Goal: Information Seeking & Learning: Learn about a topic

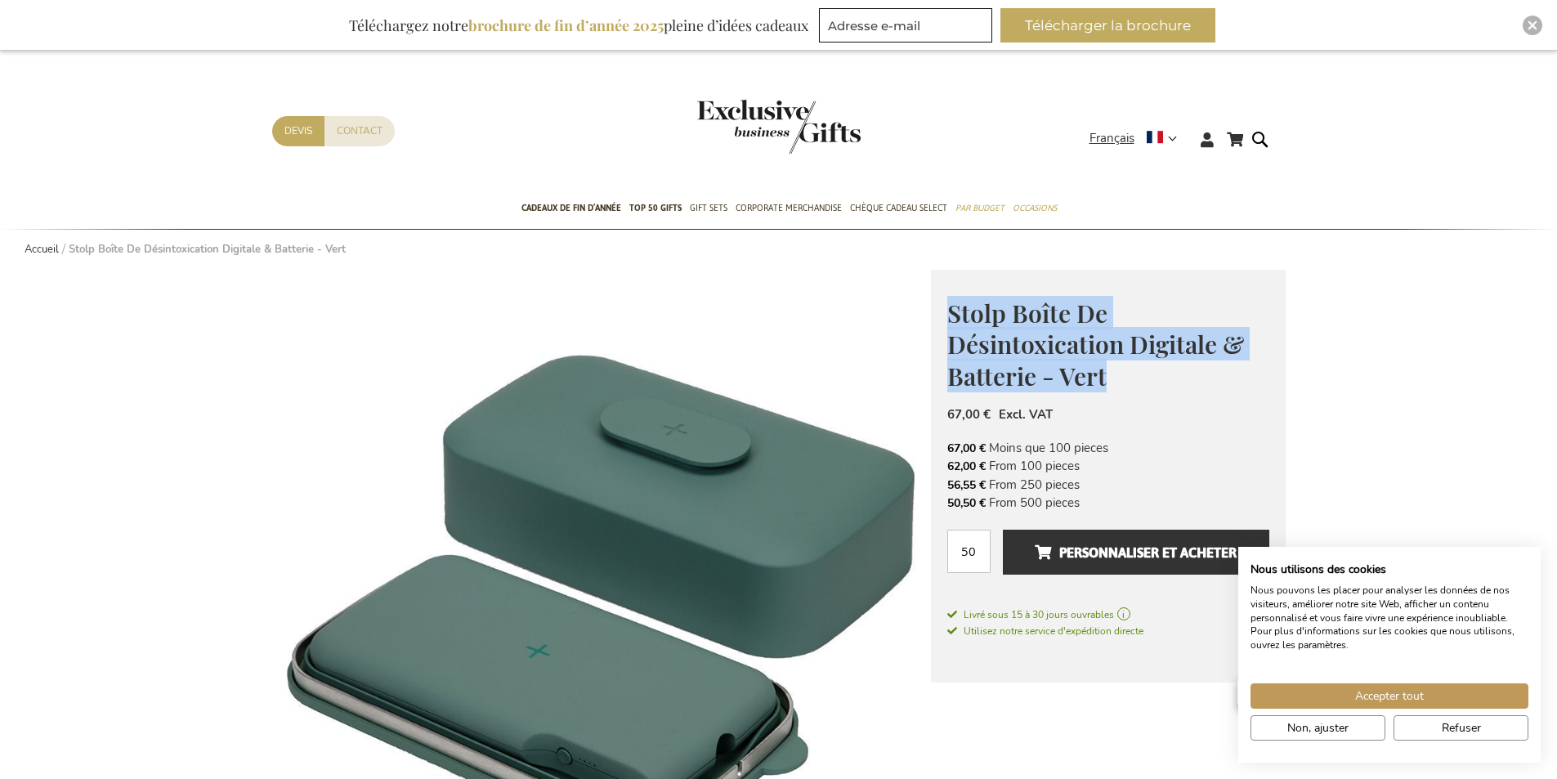
drag, startPoint x: 951, startPoint y: 306, endPoint x: 1101, endPoint y: 373, distance: 163.9
click at [1104, 373] on span "Stolp Boîte De Désintoxication Digitale & Batterie - Vert" at bounding box center [1095, 345] width 297 height 96
copy span "Stolp Boîte De Désintoxication Digitale & Batterie - Vert"
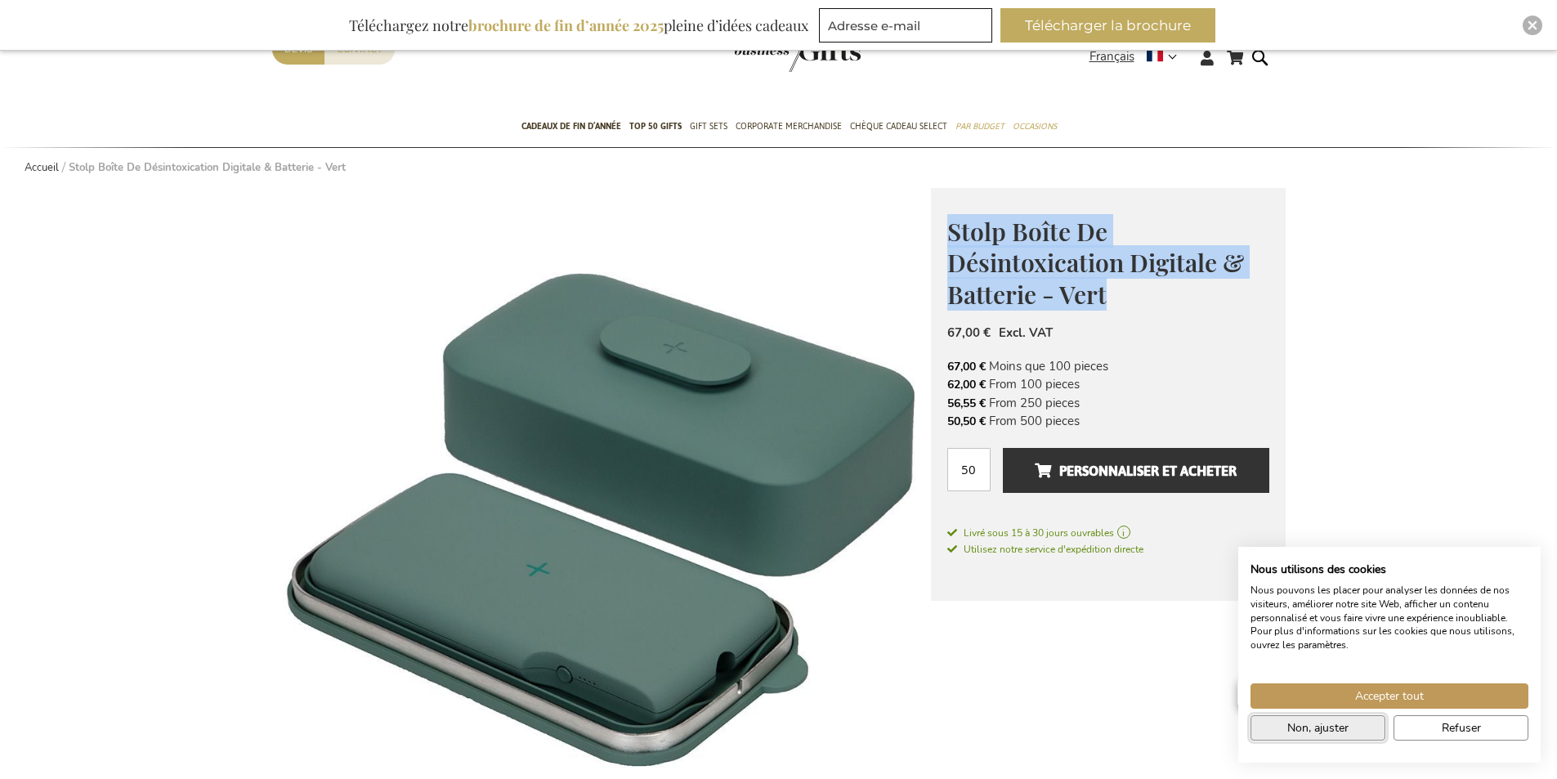
click at [1338, 735] on span "Non, ajuster" at bounding box center [1317, 727] width 61 height 17
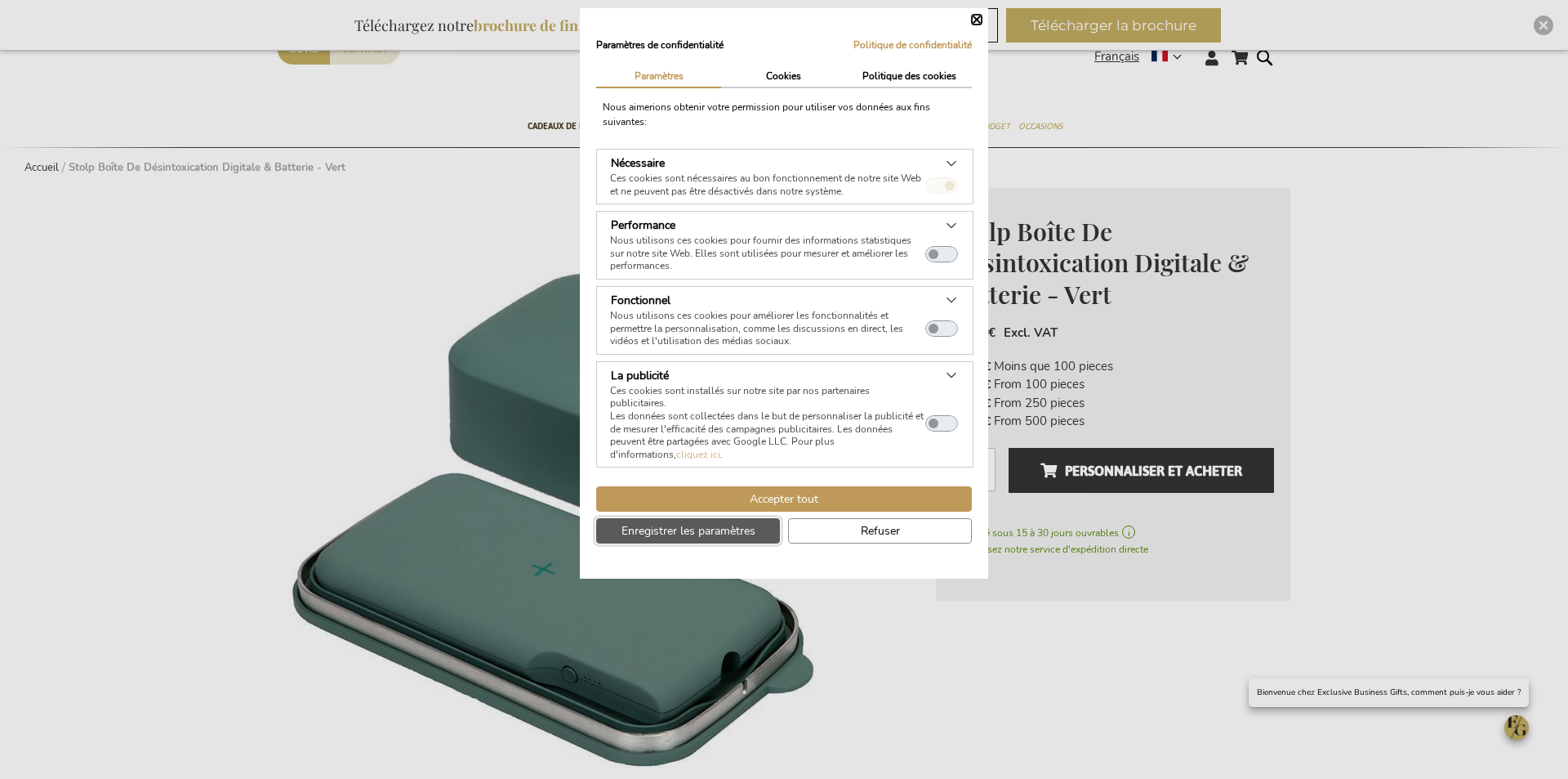
click at [698, 532] on span "Enregistrer les paramètres" at bounding box center [689, 530] width 134 height 17
